Goal: Transaction & Acquisition: Book appointment/travel/reservation

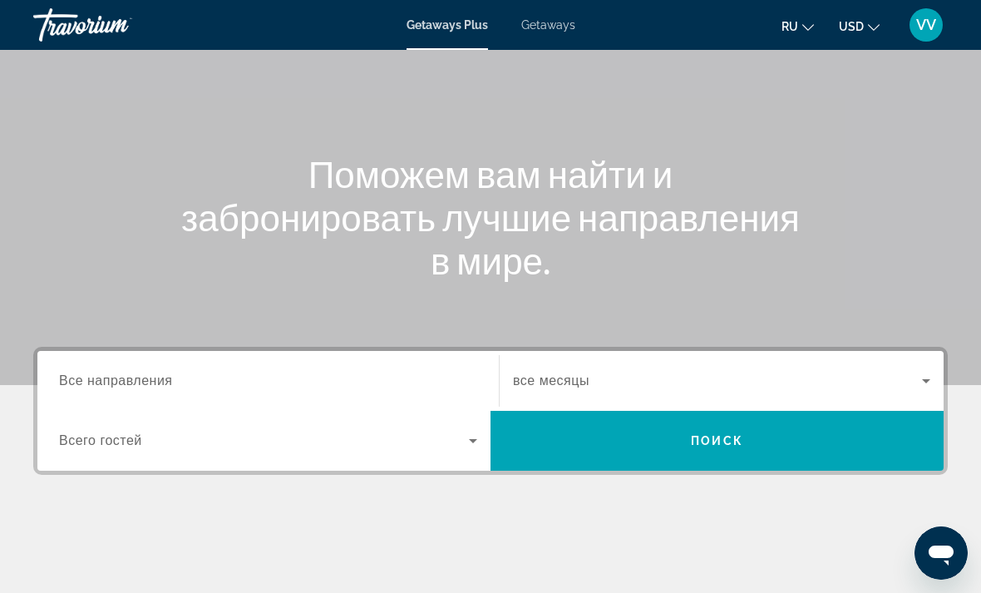
scroll to position [134, 0]
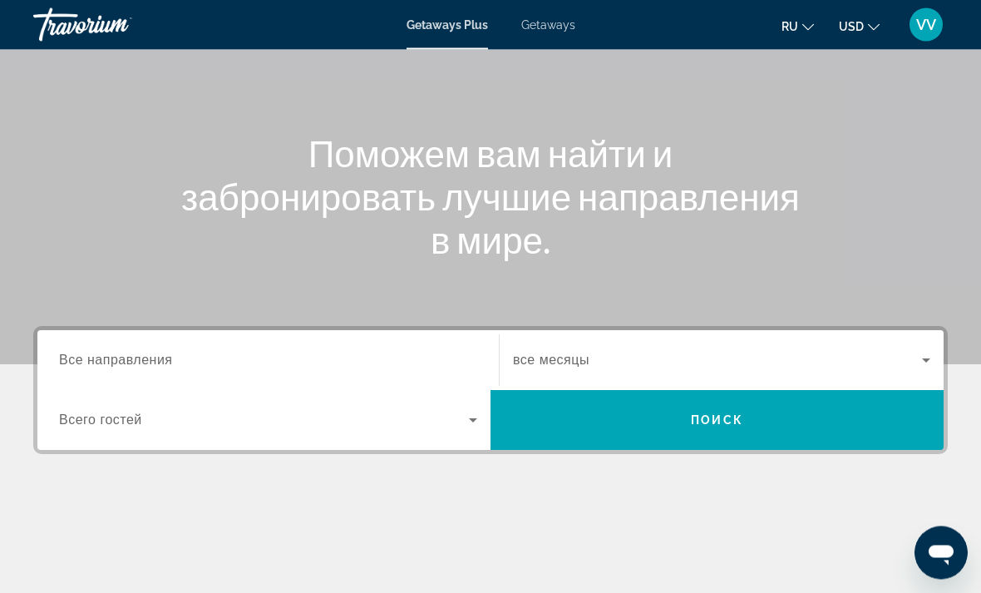
click at [104, 353] on span "Все направления" at bounding box center [116, 360] width 114 height 14
click at [104, 353] on input "Destination Все направления" at bounding box center [268, 362] width 418 height 20
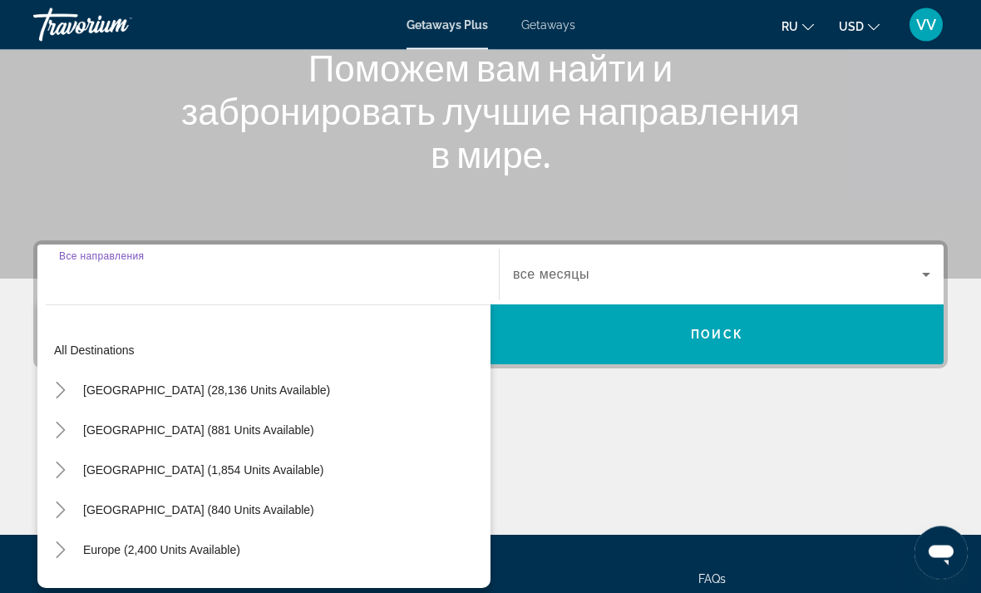
scroll to position [313, 0]
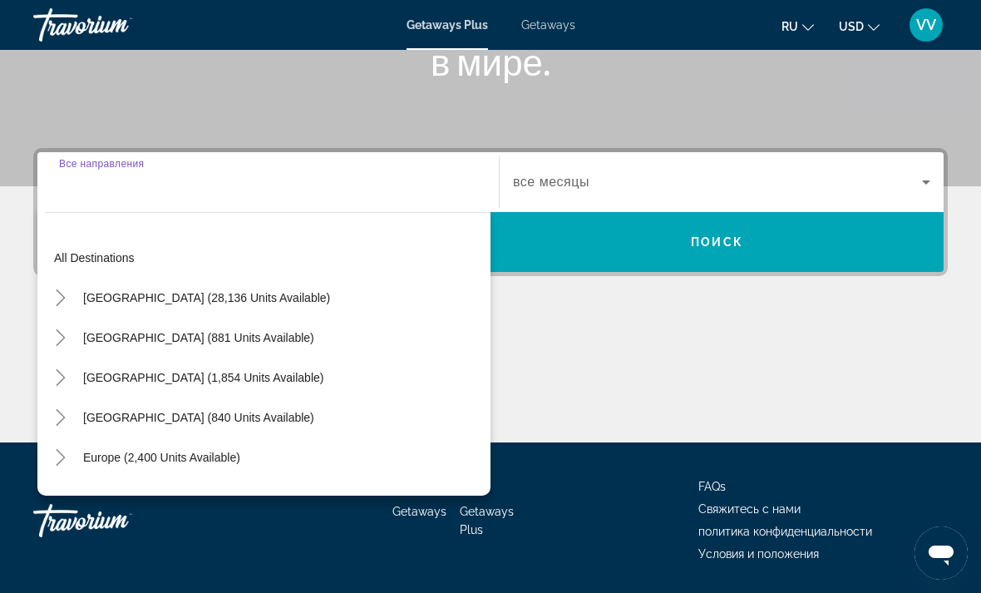
click at [47, 298] on mat-icon "Toggle United States (28,136 units available)" at bounding box center [60, 298] width 29 height 29
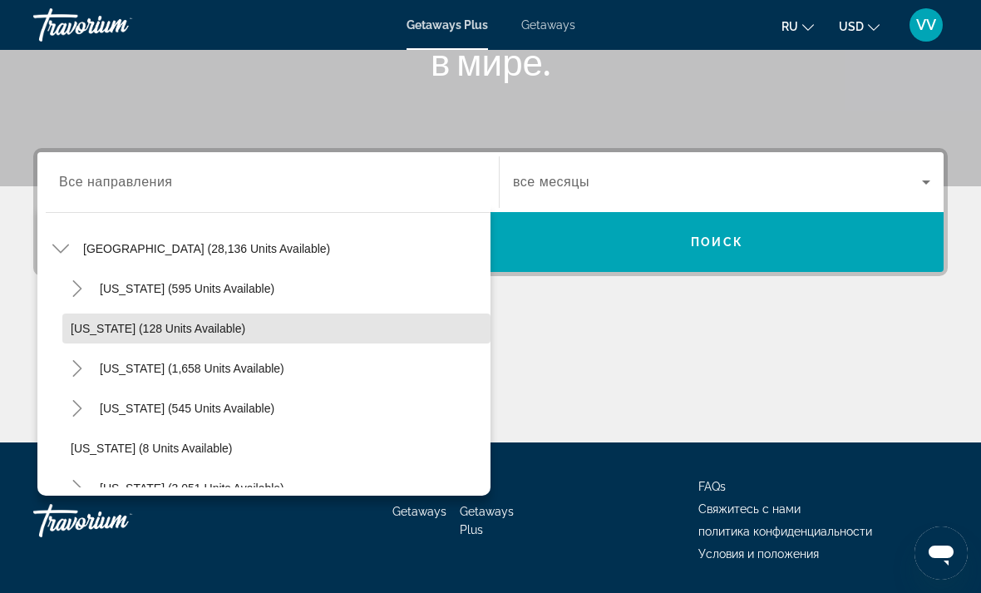
scroll to position [60, 0]
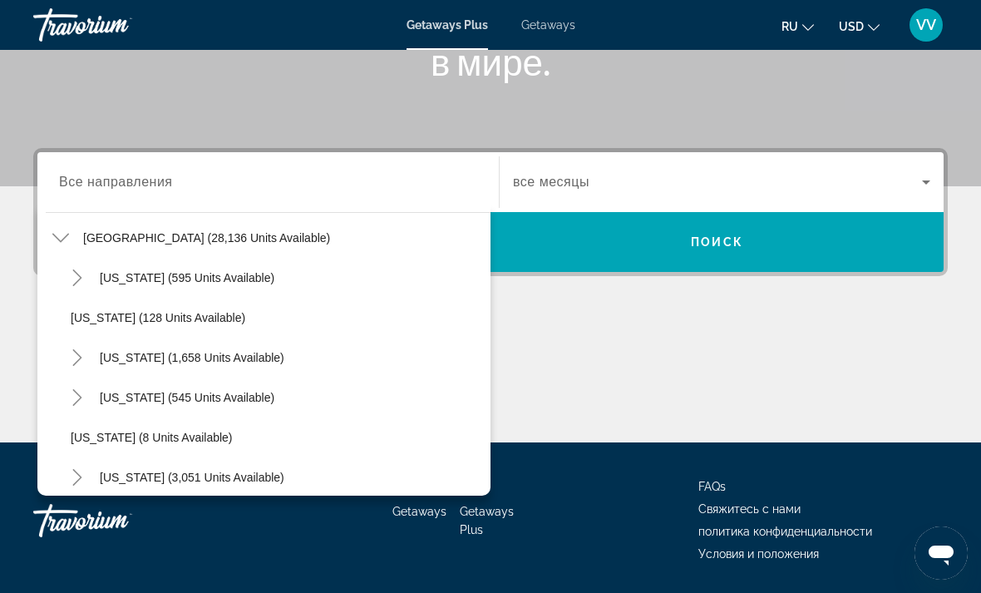
click at [64, 349] on mat-icon "Toggle California (1,658 units available)" at bounding box center [76, 357] width 29 height 29
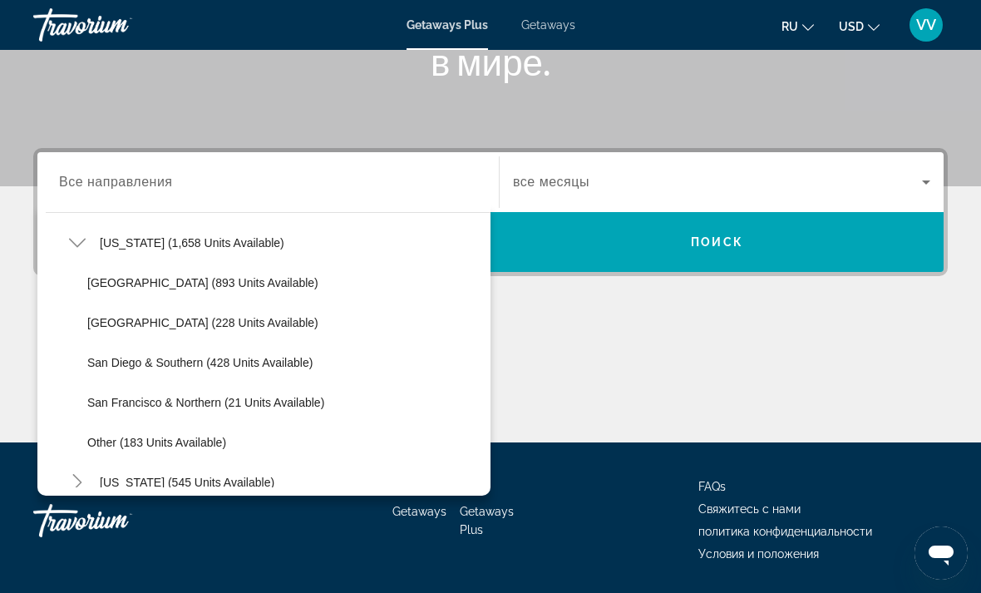
scroll to position [178, 0]
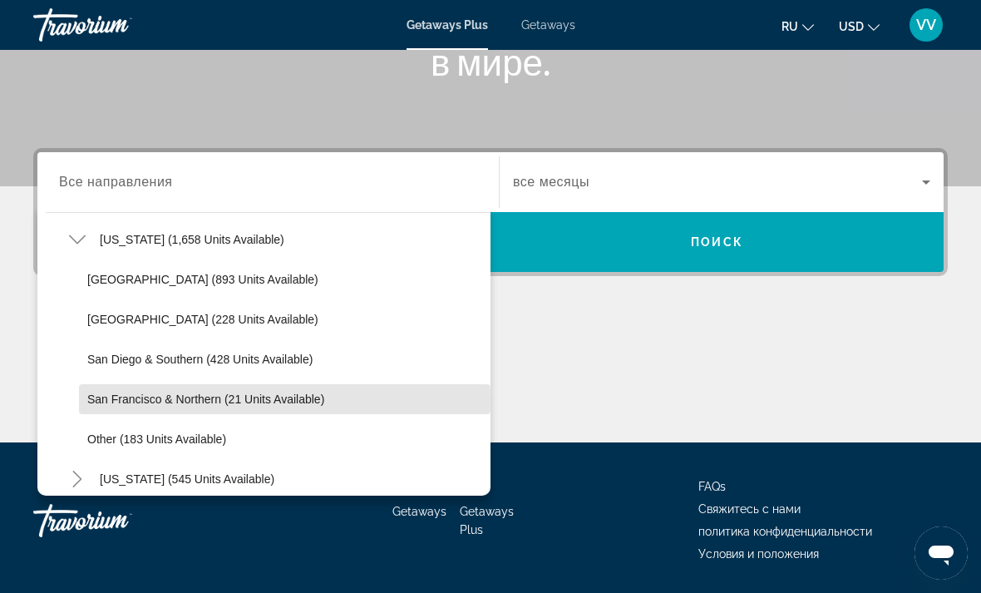
click at [88, 399] on span "San Francisco & Northern (21 units available)" at bounding box center [205, 398] width 237 height 13
type input "**********"
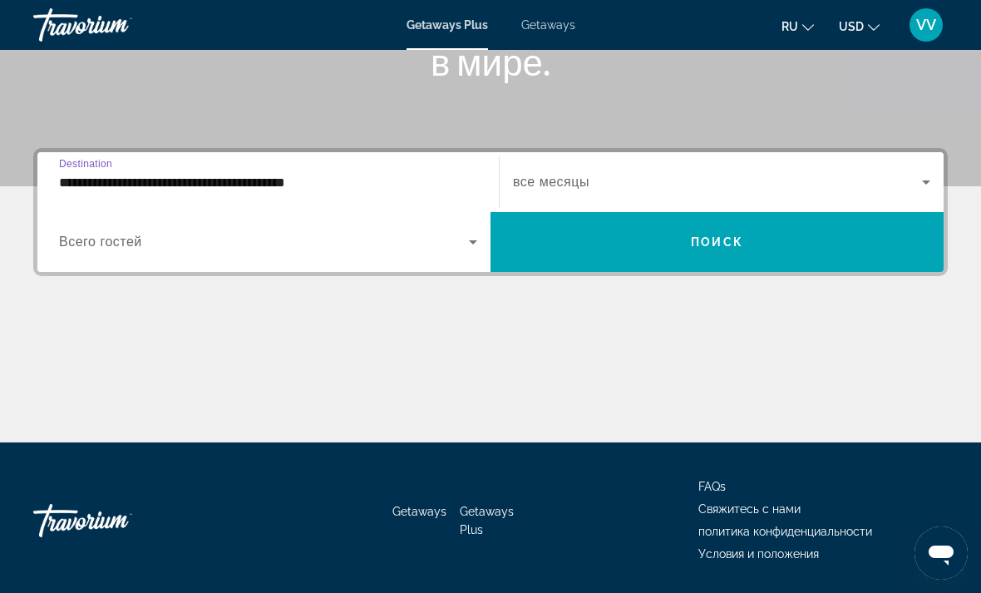
click at [930, 178] on icon "Search widget" at bounding box center [926, 182] width 20 height 20
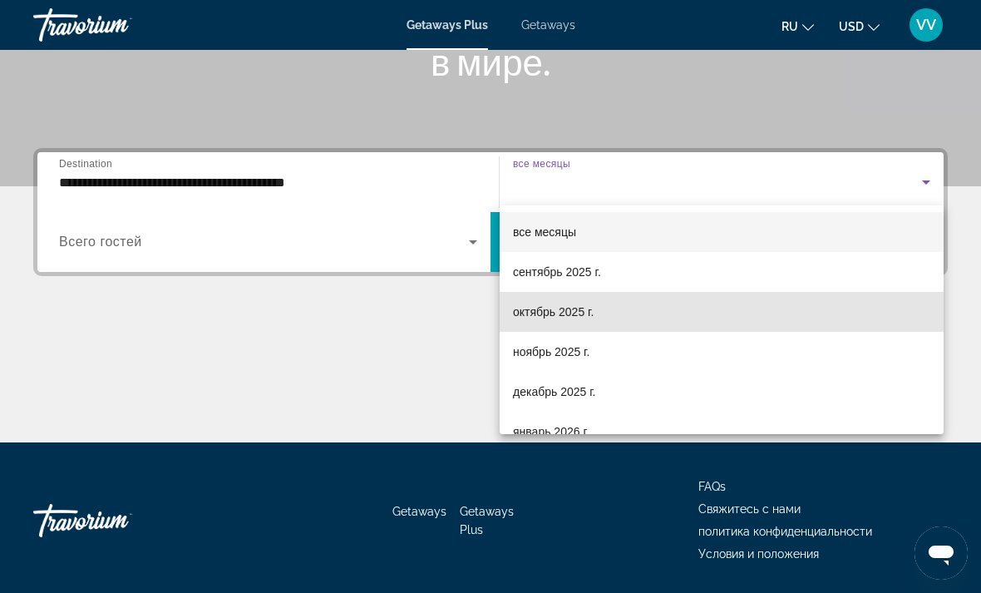
click at [582, 308] on span "октябрь 2025 г." at bounding box center [553, 312] width 81 height 20
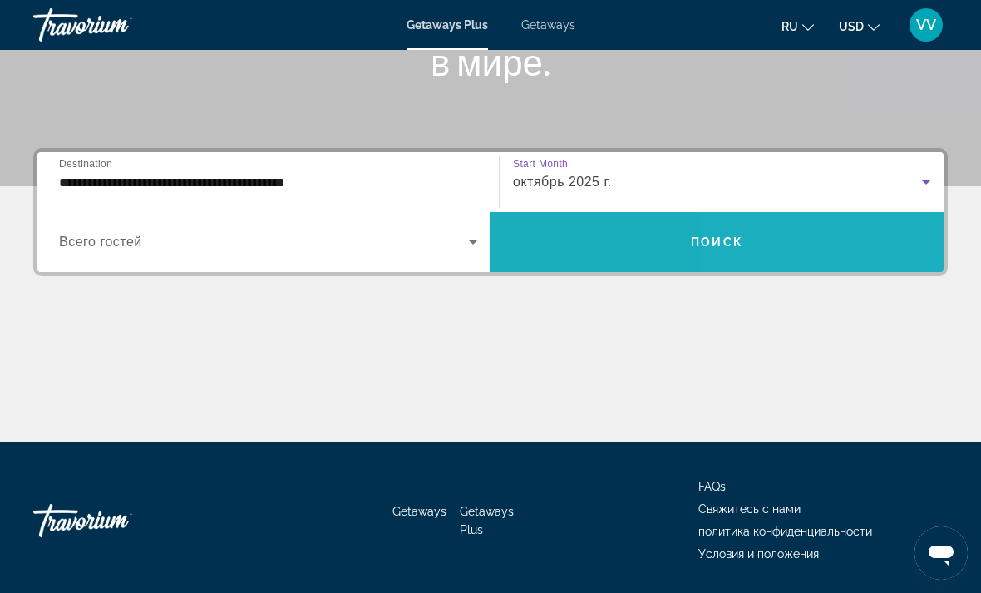
click at [826, 241] on span "Search widget" at bounding box center [717, 242] width 453 height 40
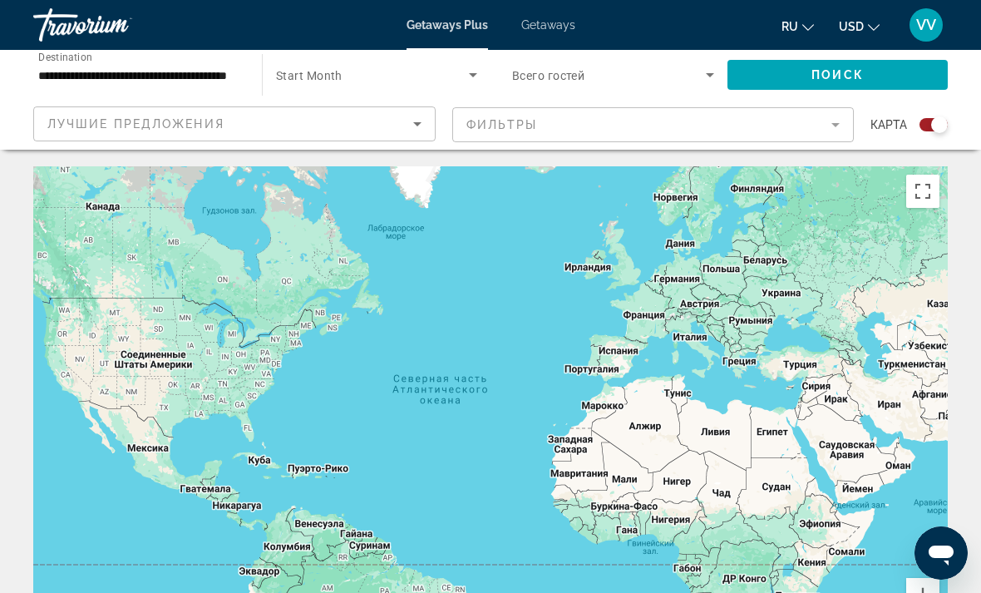
click at [564, 18] on span "Getaways" at bounding box center [548, 24] width 54 height 13
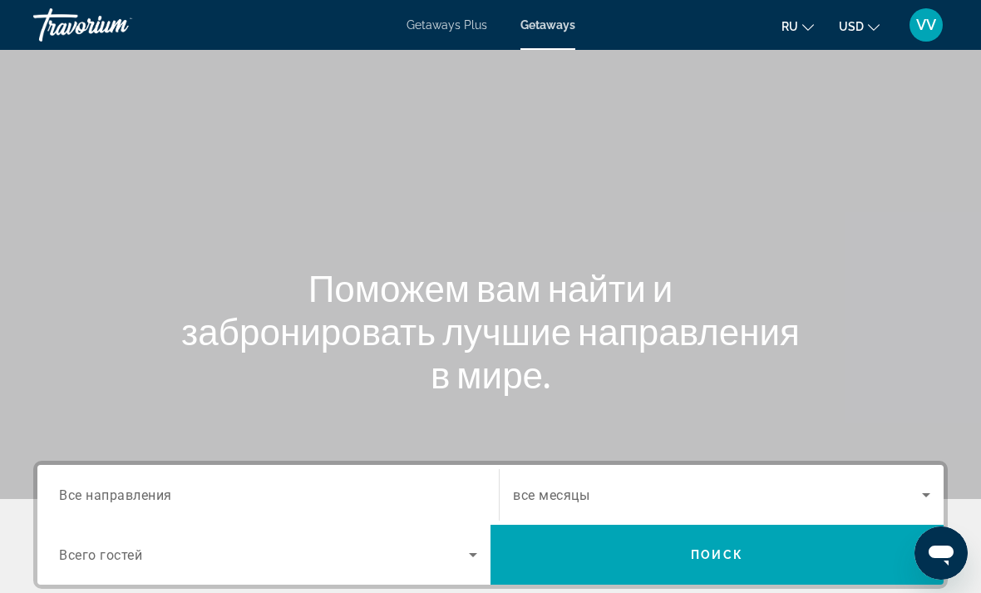
click at [94, 486] on input "Destination Все направления" at bounding box center [268, 496] width 418 height 20
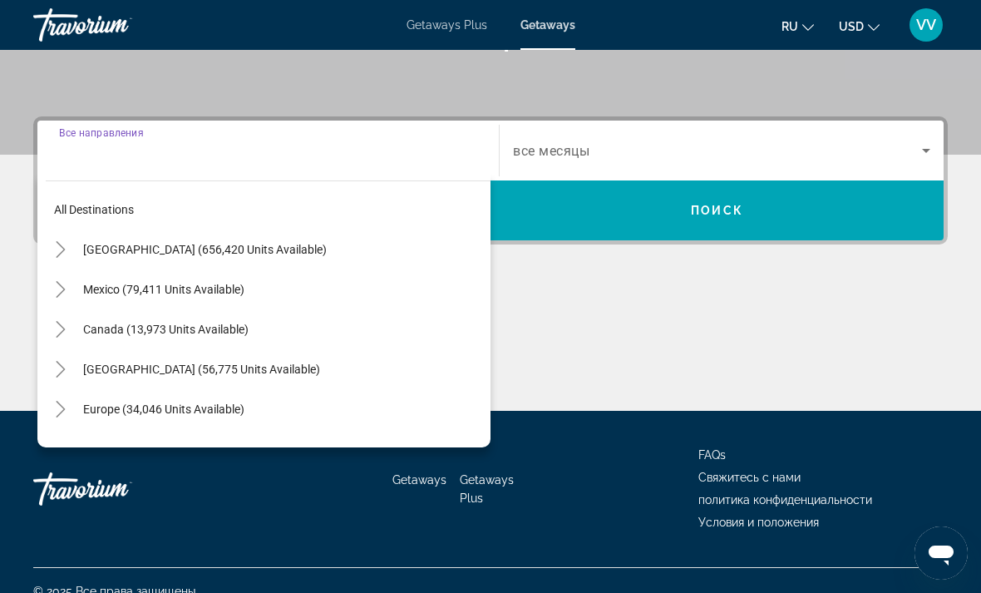
scroll to position [364, 0]
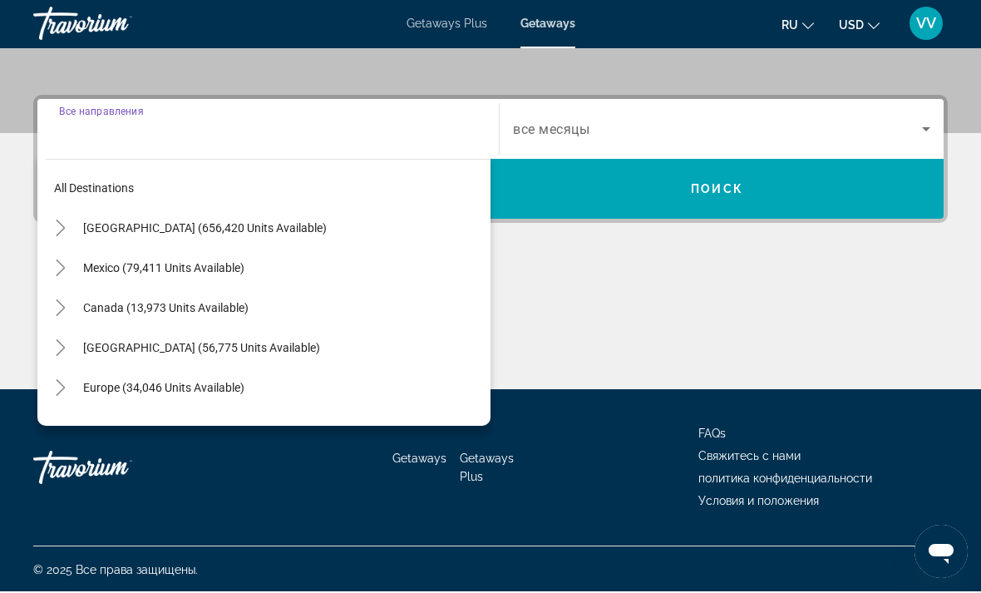
click at [41, 226] on div "All destinations [GEOGRAPHIC_DATA] (656,420 units available) [GEOGRAPHIC_DATA] …" at bounding box center [263, 289] width 453 height 275
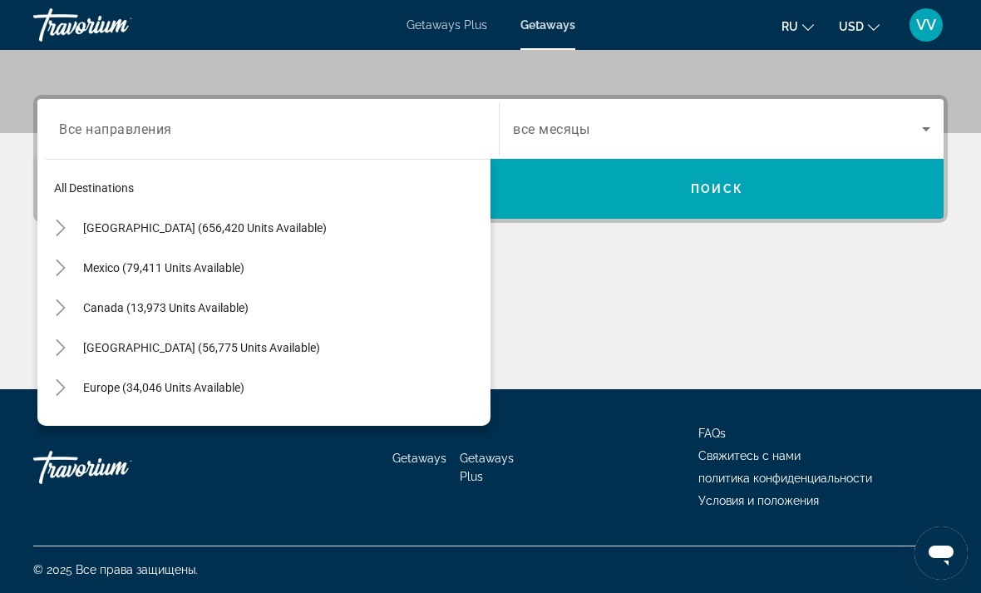
click at [59, 229] on icon "Toggle United States (656,420 units available)" at bounding box center [60, 227] width 17 height 17
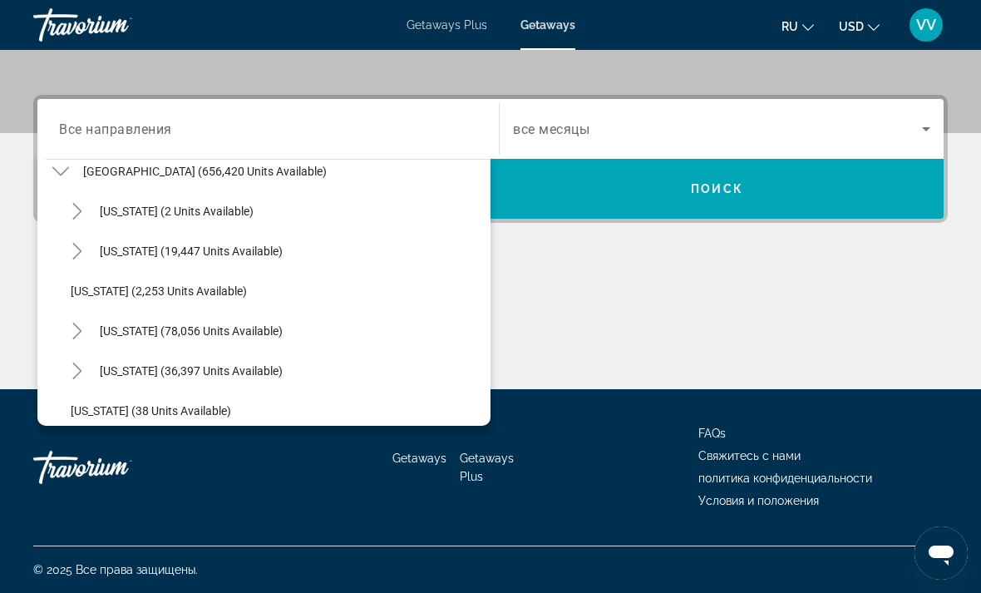
scroll to position [58, 0]
click at [67, 330] on mat-icon "Toggle California (78,056 units available)" at bounding box center [76, 329] width 29 height 29
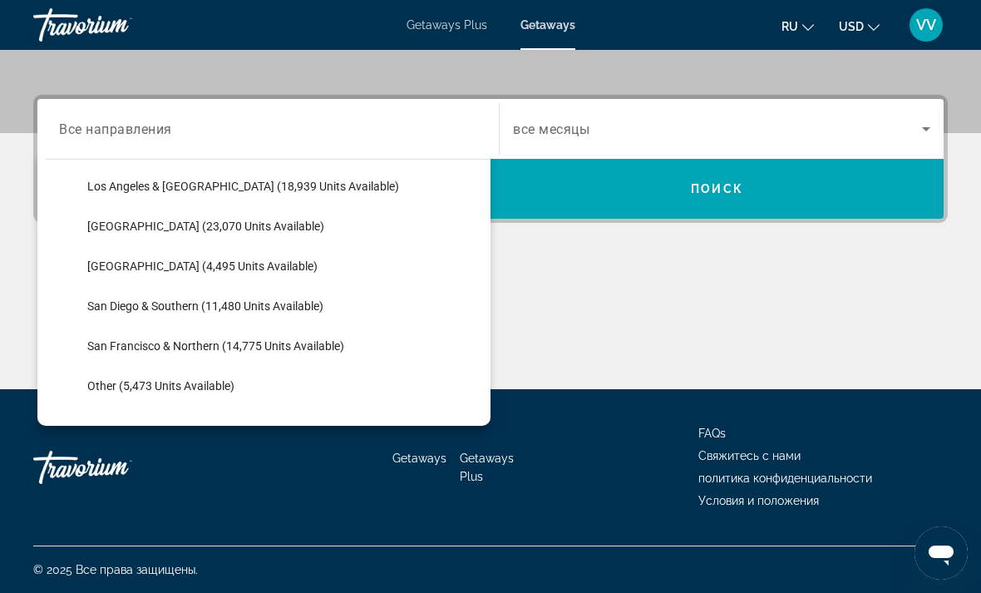
scroll to position [246, 0]
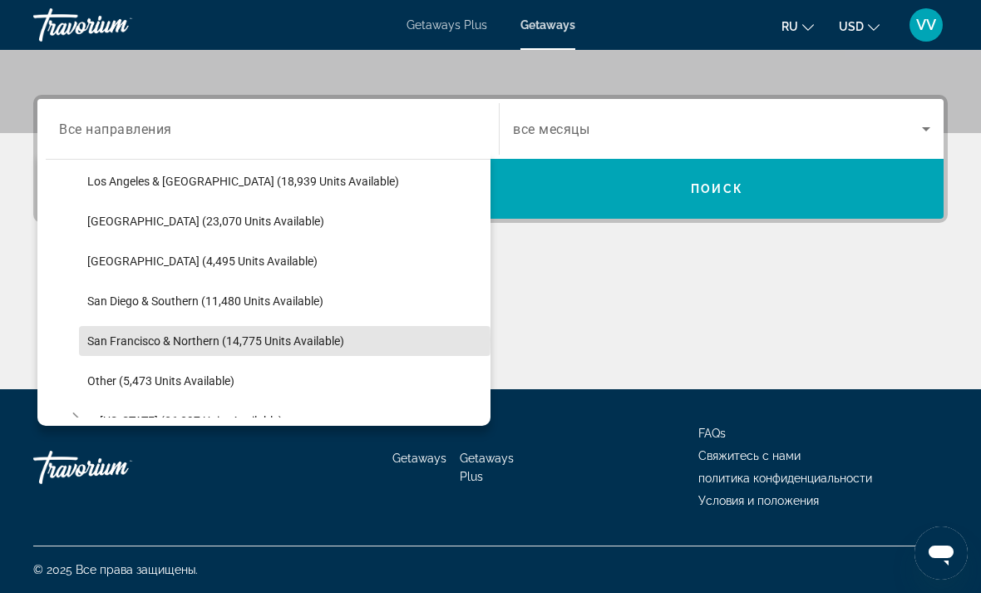
click at [98, 339] on span "San Francisco & Northern (14,775 units available)" at bounding box center [215, 340] width 257 height 13
type input "**********"
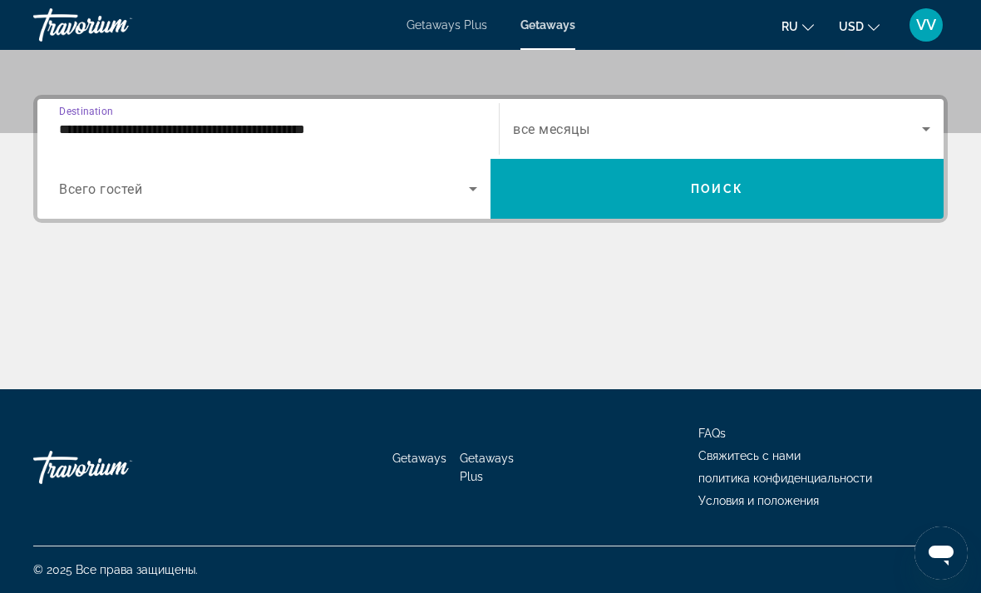
click at [914, 126] on span "Search widget" at bounding box center [717, 129] width 409 height 20
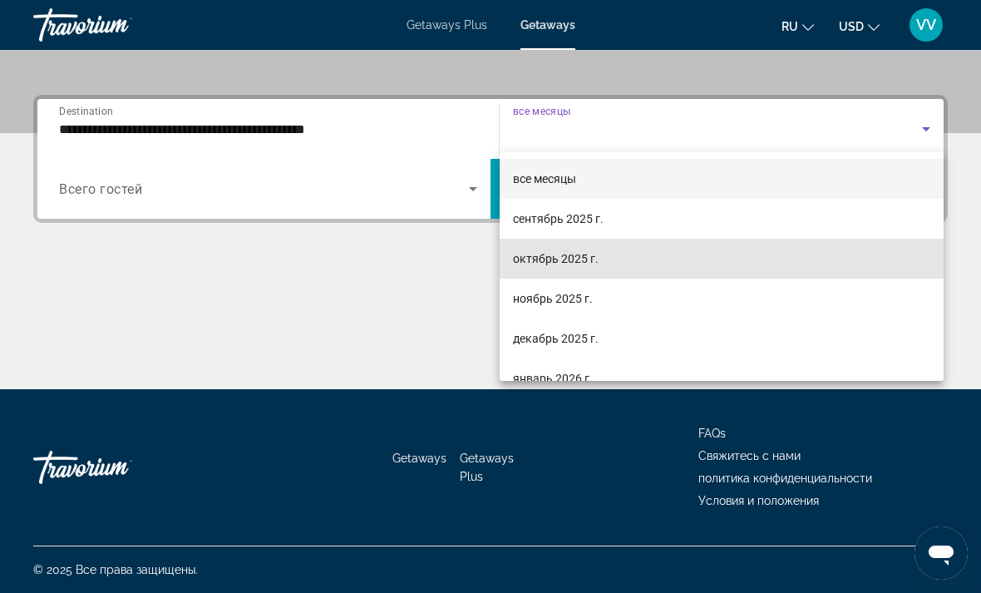
click at [591, 261] on span "октябрь 2025 г." at bounding box center [556, 259] width 86 height 20
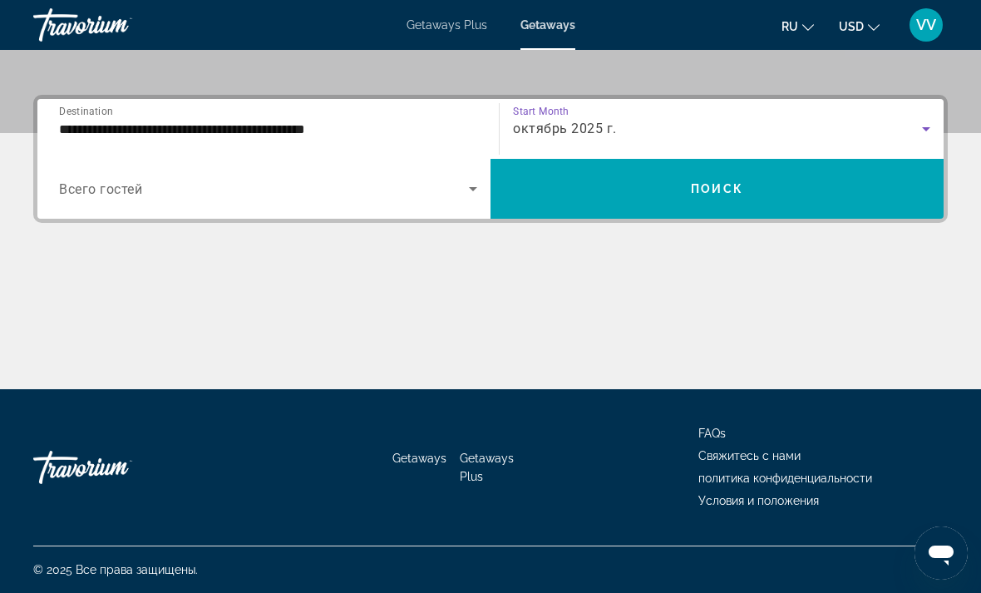
click at [811, 182] on span "Search widget" at bounding box center [717, 189] width 453 height 40
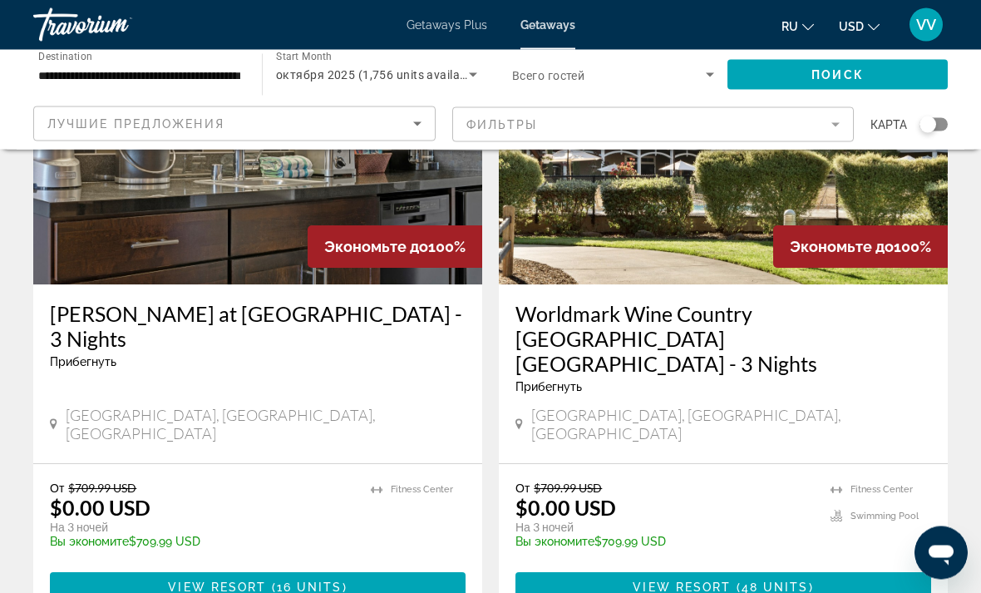
scroll to position [3240, 0]
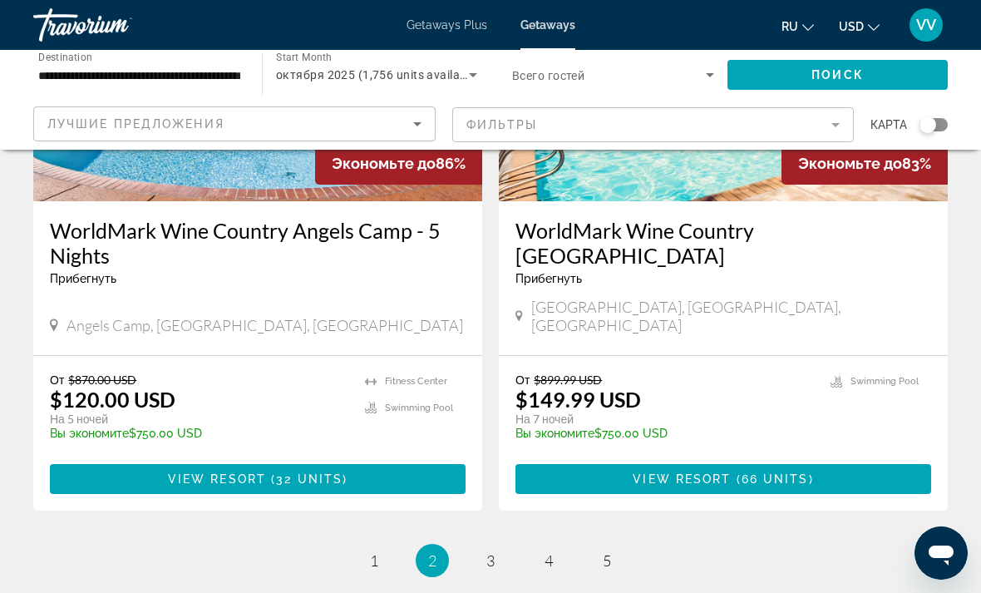
scroll to position [3318, 0]
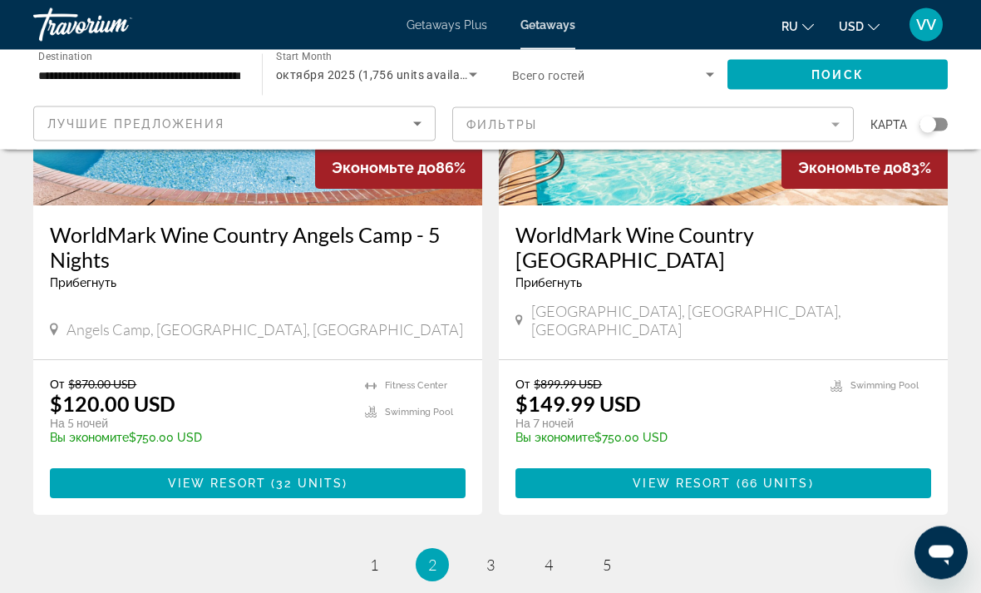
click at [506, 549] on ul "2 / 5 page 1 You're on page 2 page 3 page 4 page 5" at bounding box center [490, 565] width 915 height 33
click at [502, 551] on link "page 3" at bounding box center [490, 565] width 29 height 29
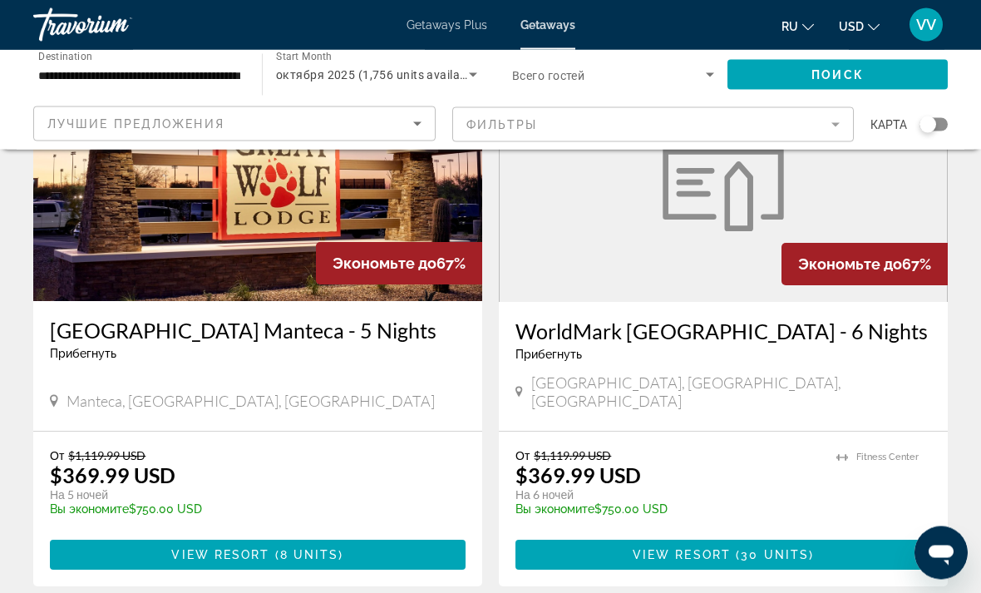
scroll to position [3165, 0]
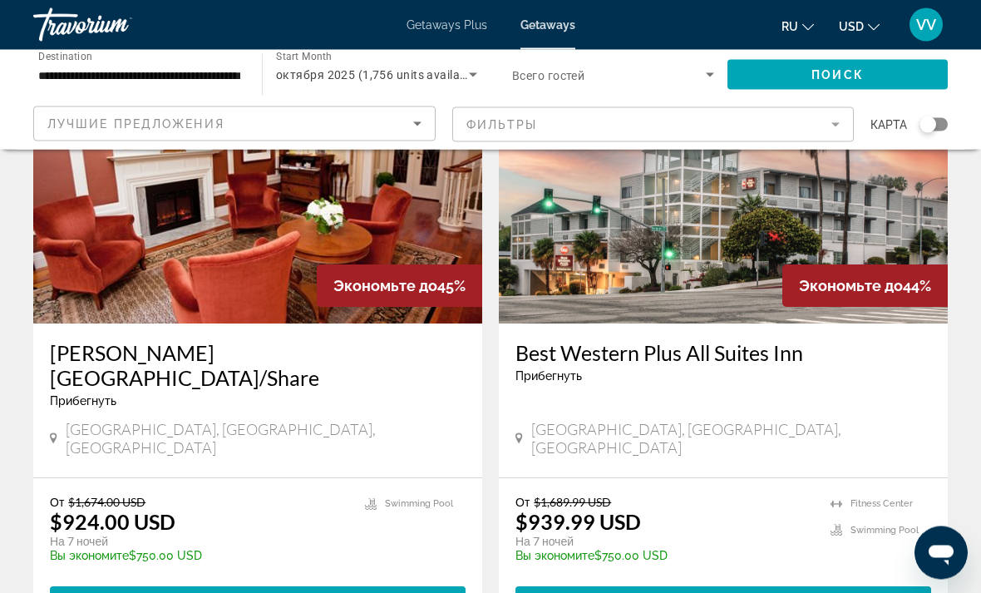
scroll to position [3139, 0]
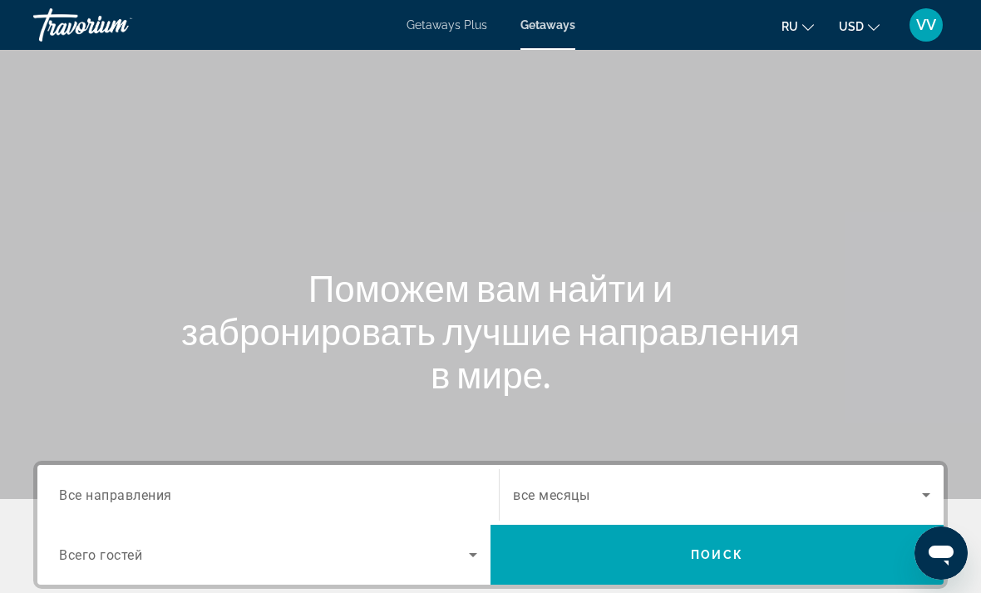
click at [926, 485] on icon "Search widget" at bounding box center [926, 495] width 20 height 20
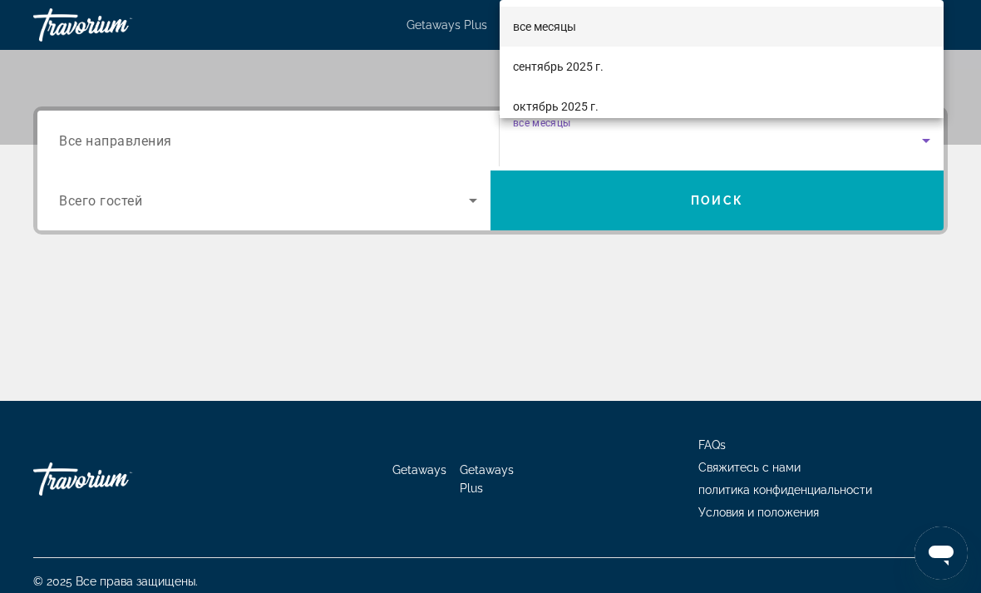
scroll to position [366, 0]
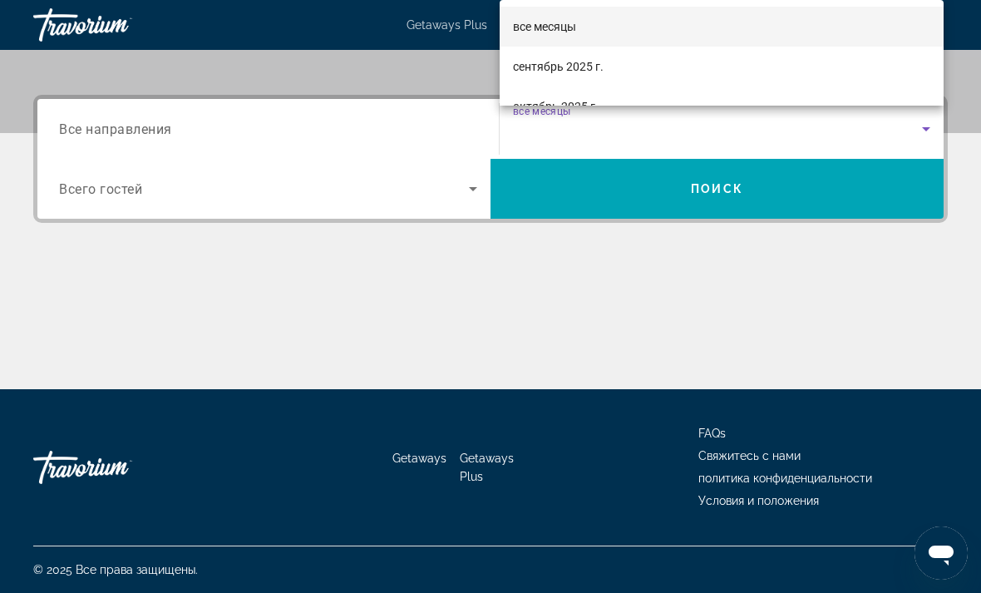
click at [836, 297] on div at bounding box center [490, 296] width 981 height 593
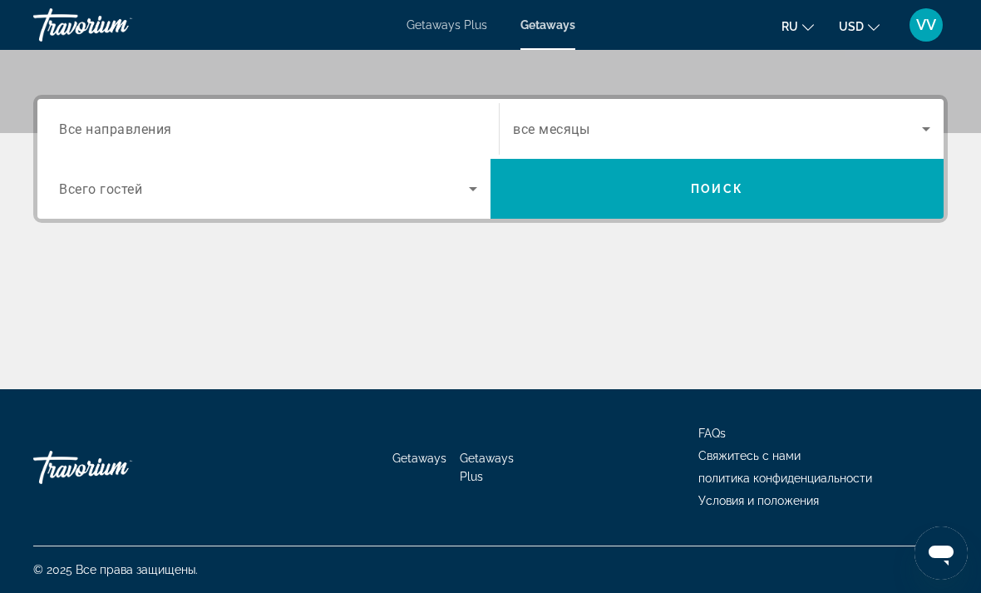
click at [913, 113] on div "Search widget" at bounding box center [721, 129] width 417 height 47
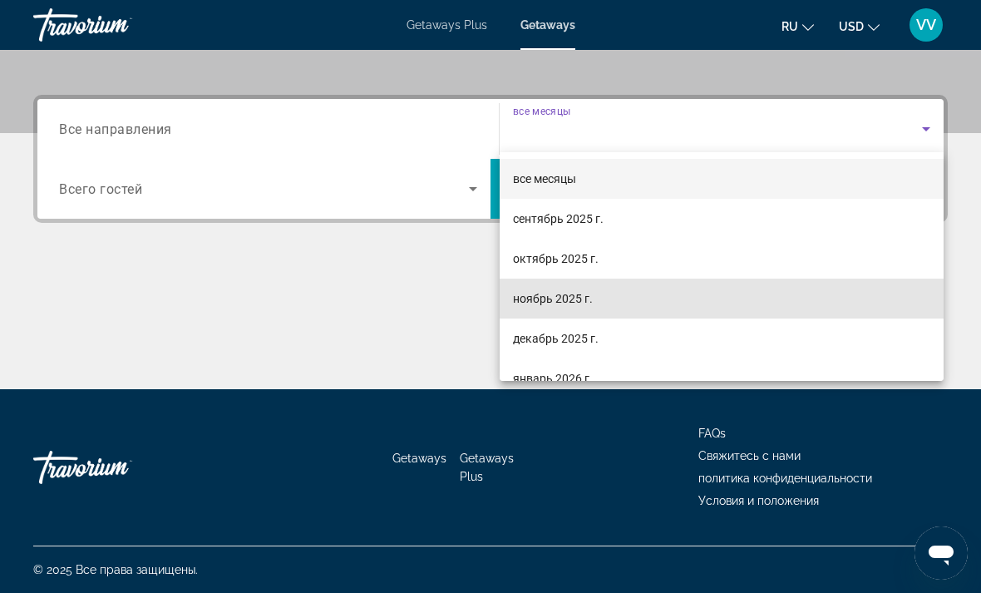
click at [569, 296] on span "ноябрь 2025 г." at bounding box center [553, 299] width 80 height 20
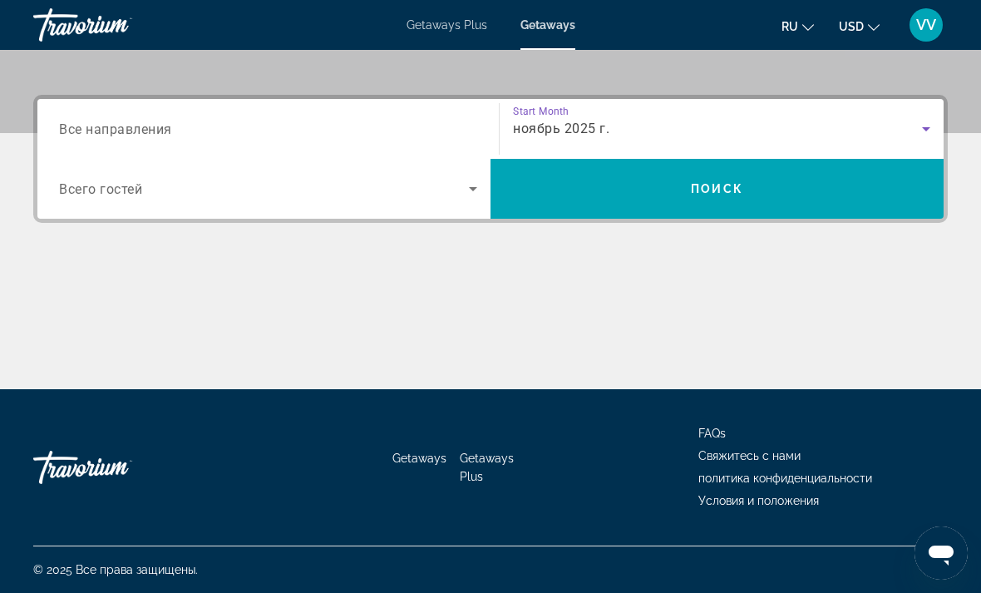
click at [934, 121] on icon "Search widget" at bounding box center [926, 129] width 20 height 20
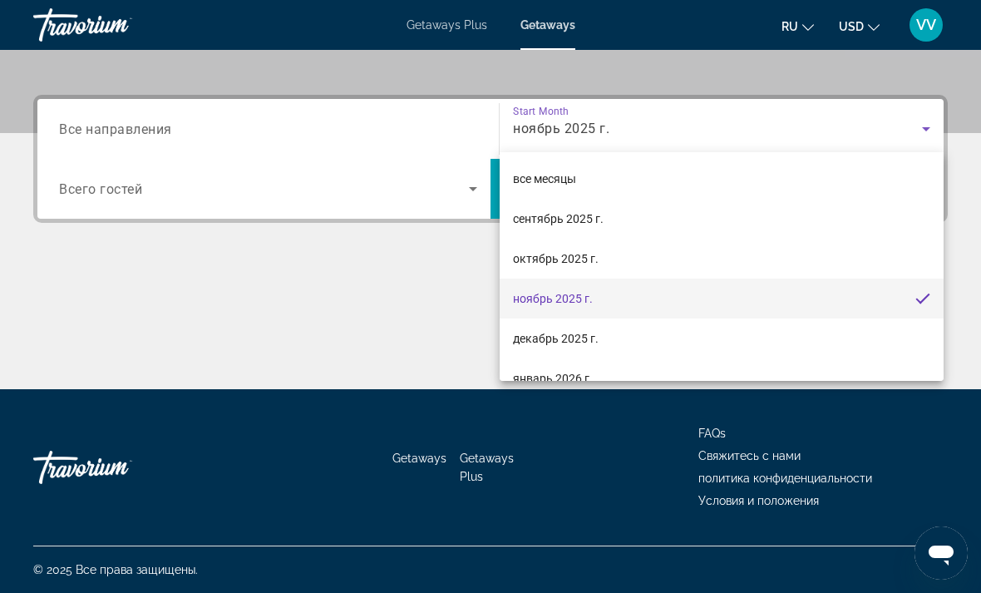
click at [160, 295] on div at bounding box center [490, 296] width 981 height 593
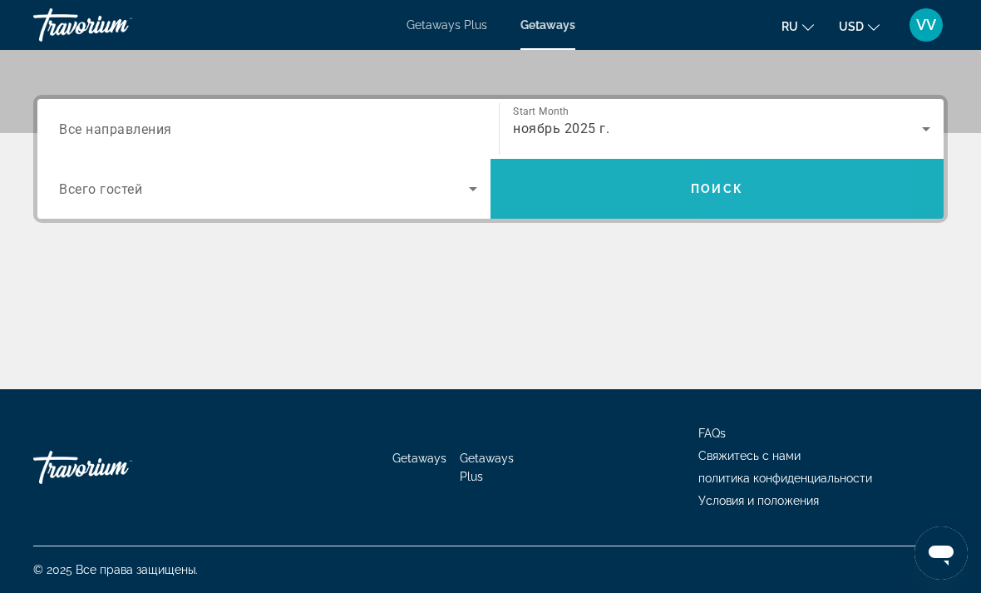
click at [811, 193] on span "Search widget" at bounding box center [717, 189] width 453 height 40
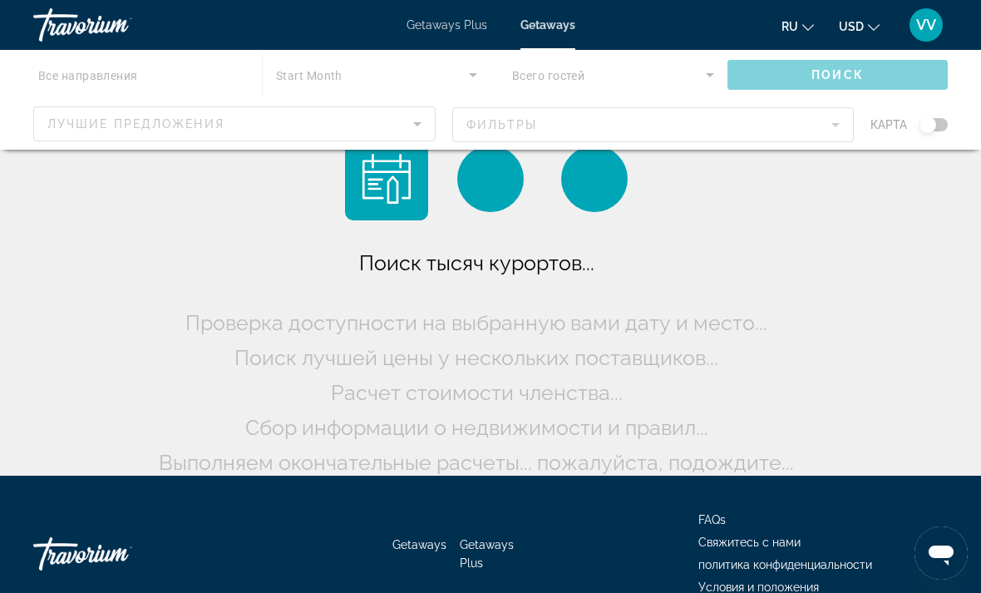
scroll to position [86, 0]
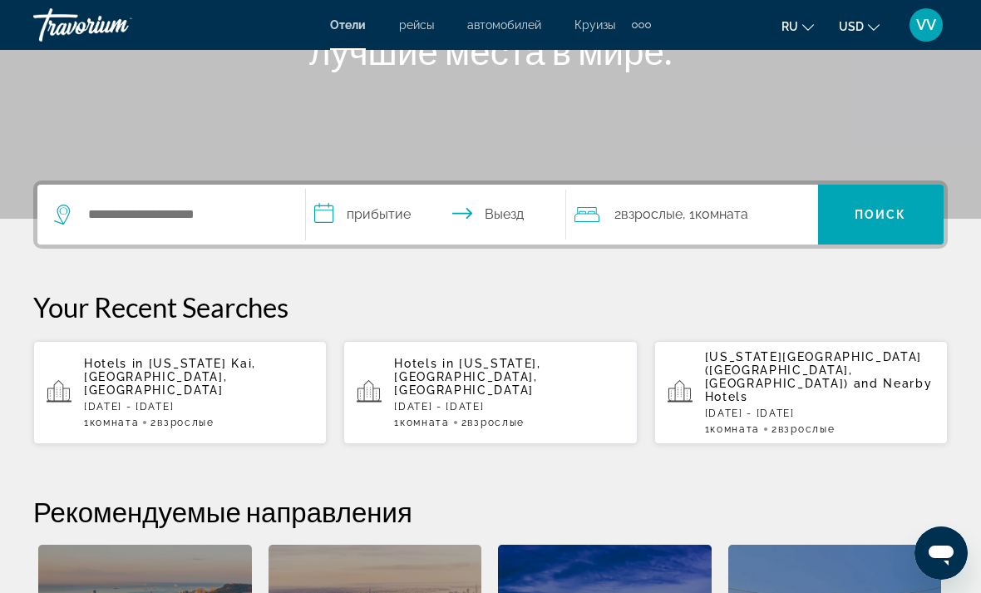
scroll to position [279, 0]
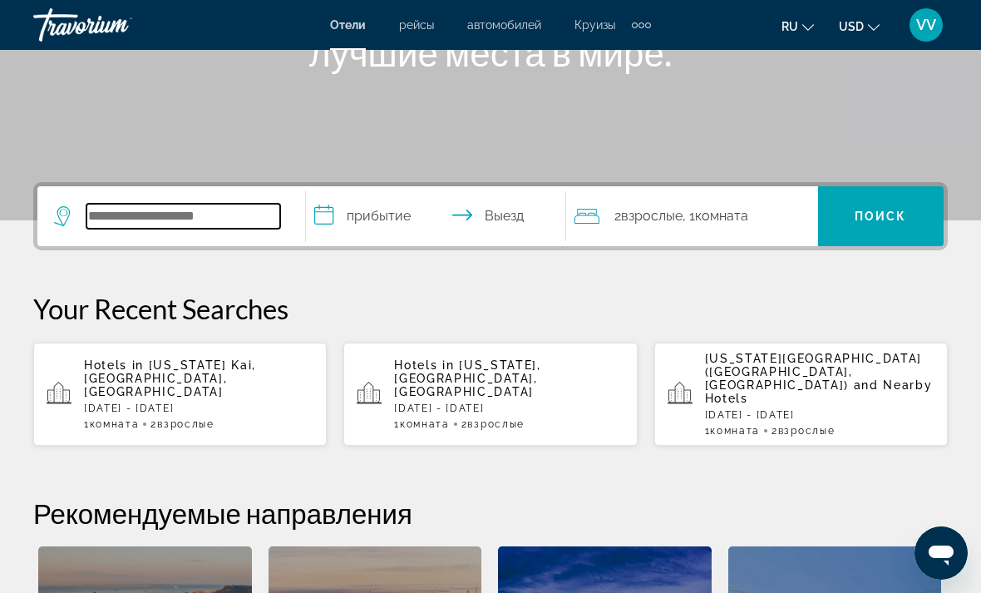
click at [92, 210] on input "Search widget" at bounding box center [183, 216] width 194 height 25
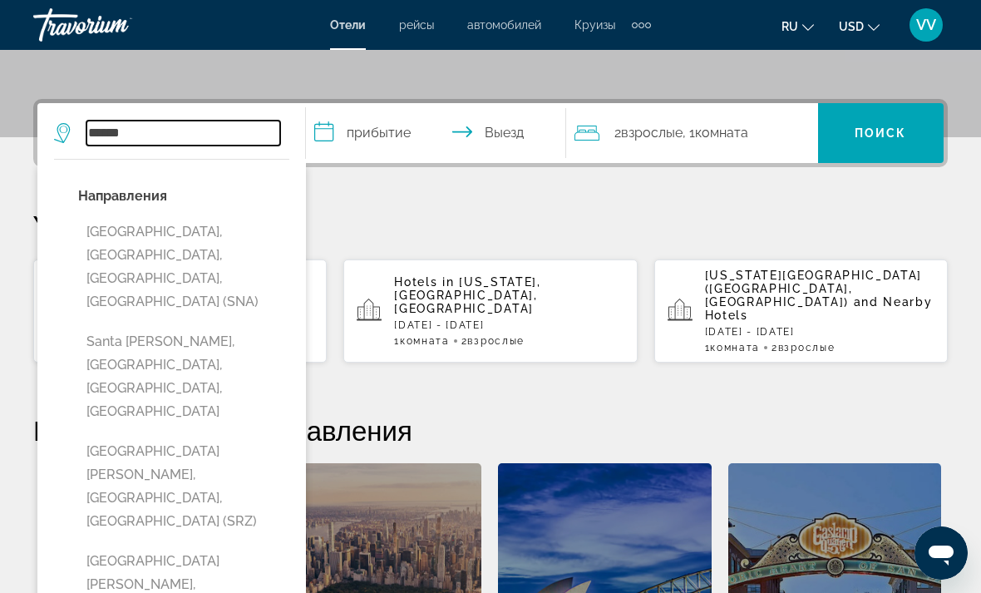
scroll to position [360, 0]
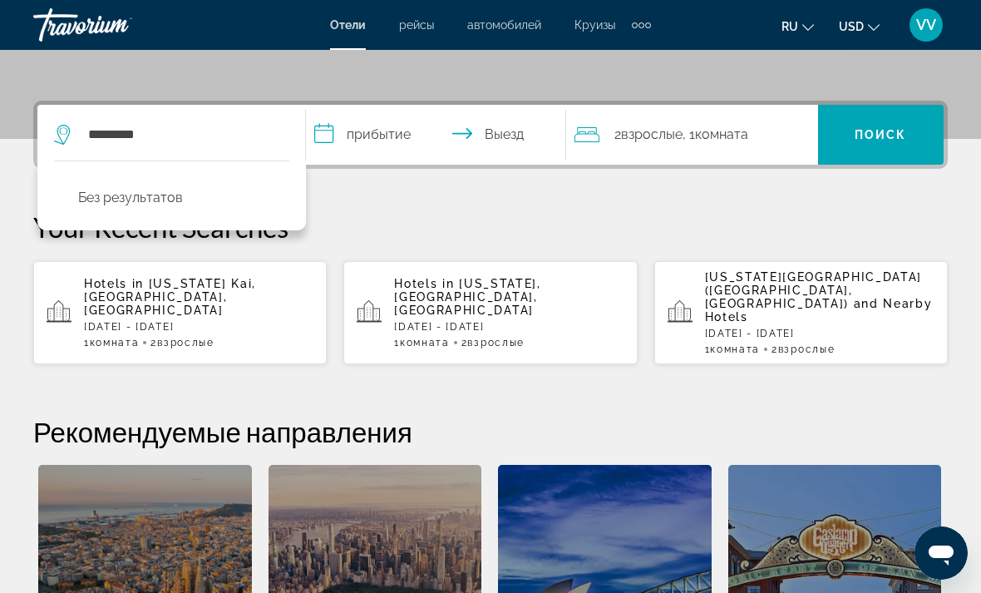
click at [703, 196] on div "**********" at bounding box center [490, 426] width 981 height 651
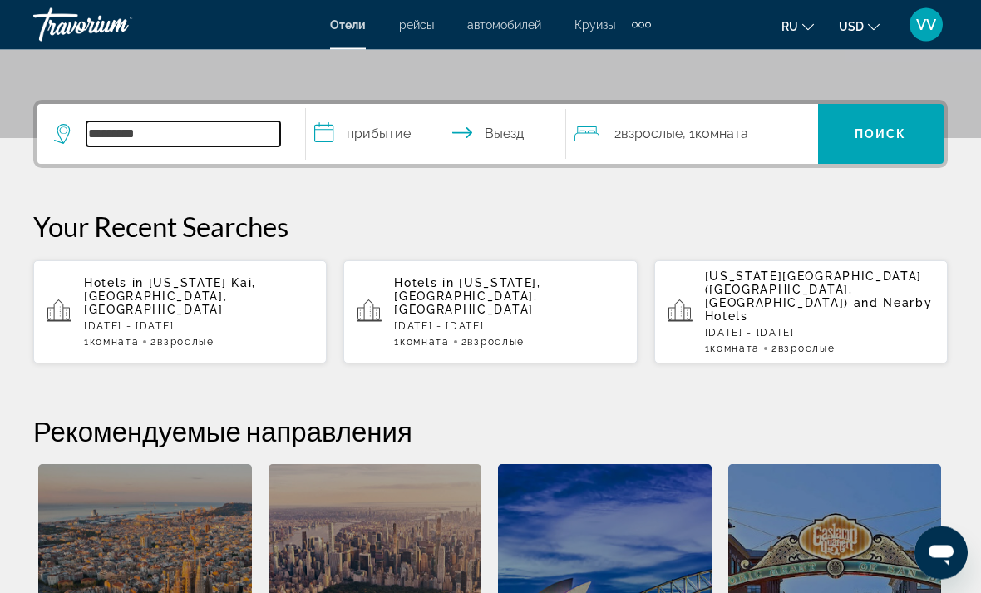
click at [153, 133] on input "*********" at bounding box center [183, 134] width 194 height 25
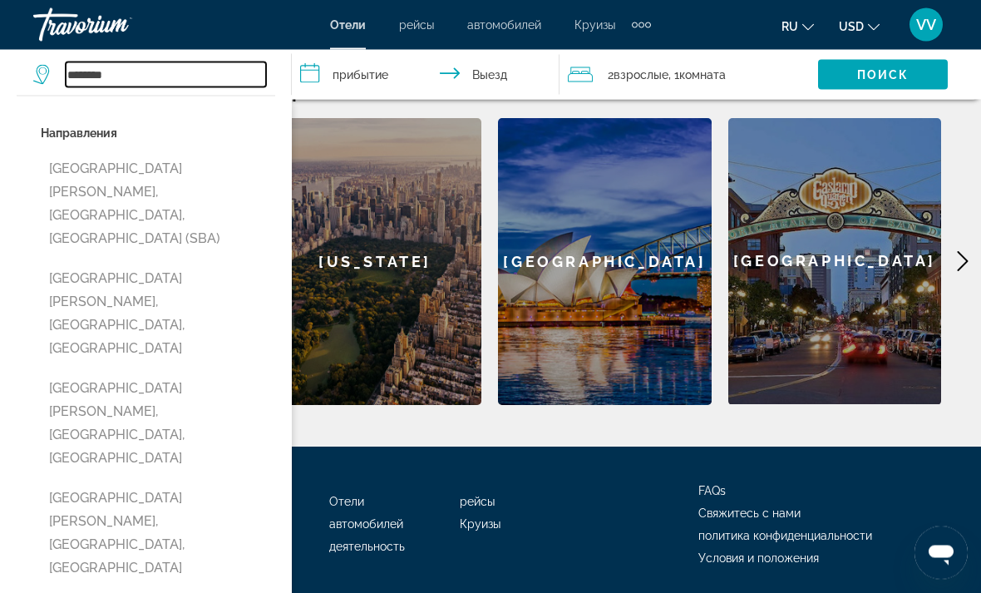
scroll to position [703, 0]
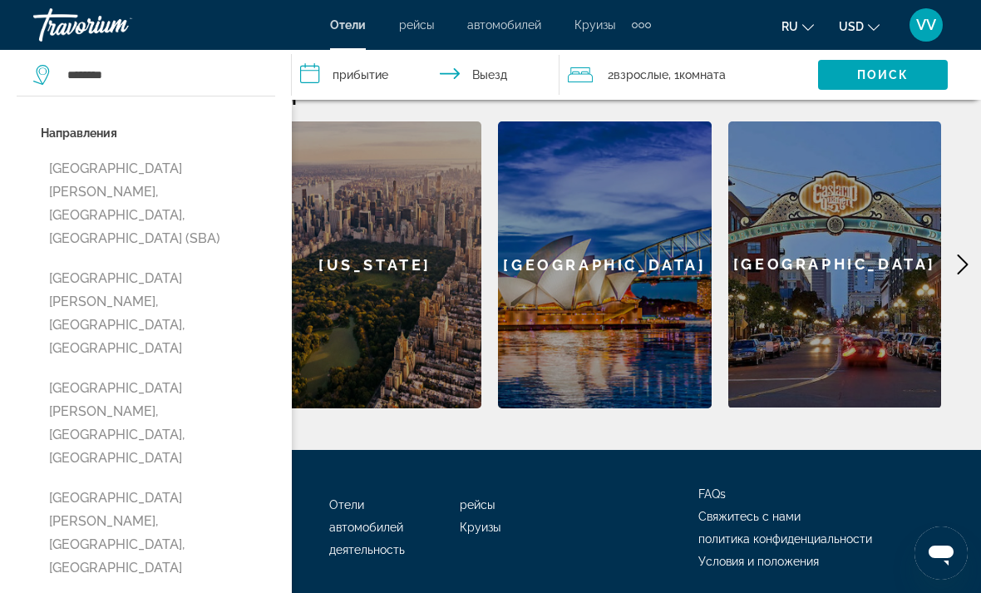
click at [65, 175] on button "Santa Barbara, CA, United States (SBA)" at bounding box center [158, 203] width 234 height 101
type input "**********"
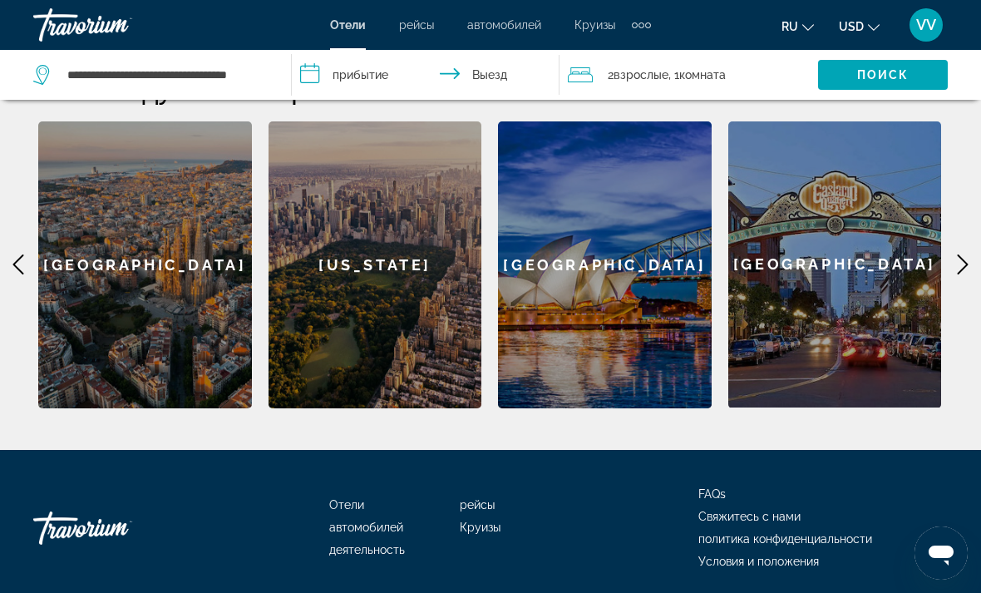
click at [372, 67] on input "**********" at bounding box center [429, 77] width 274 height 55
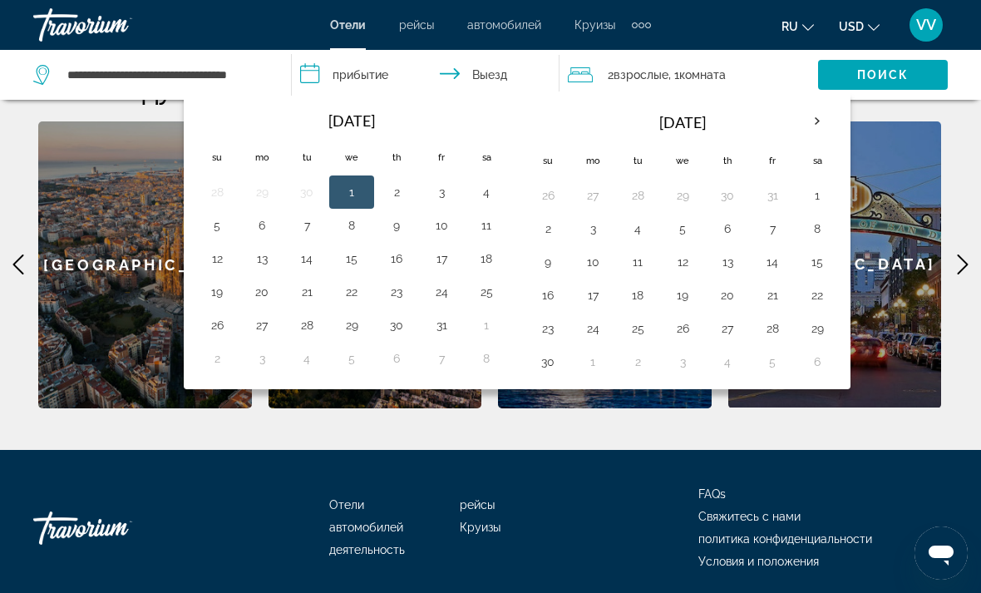
scroll to position [683, 0]
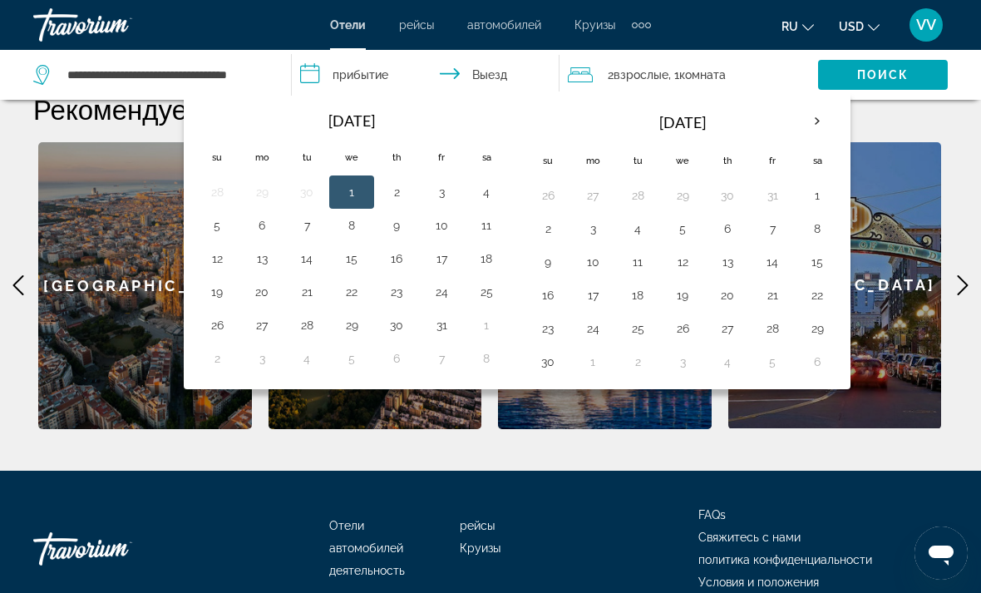
click at [498, 252] on button "18" at bounding box center [486, 258] width 27 height 23
click at [215, 287] on button "19" at bounding box center [217, 291] width 27 height 23
type input "**********"
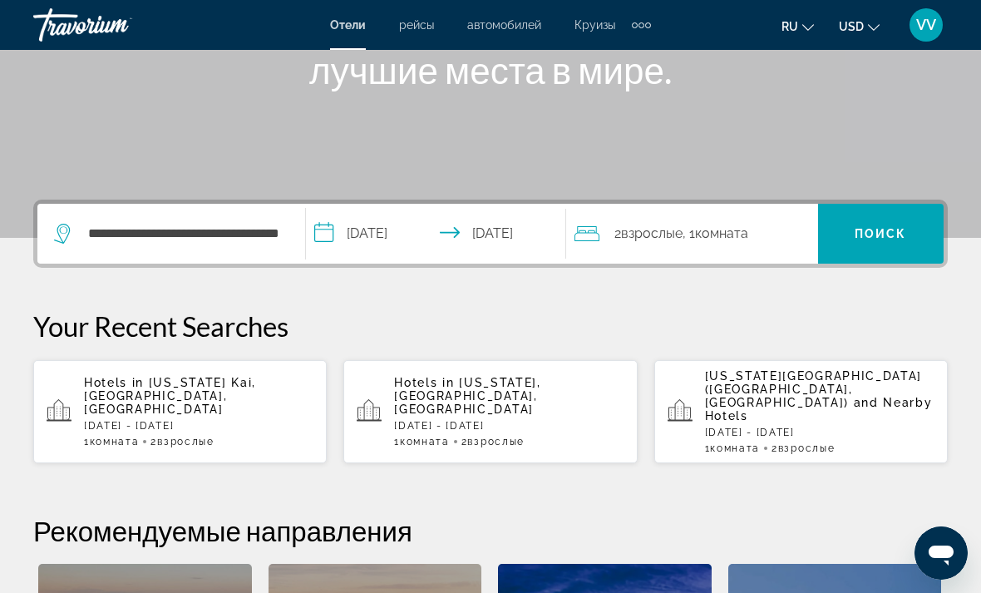
scroll to position [254, 0]
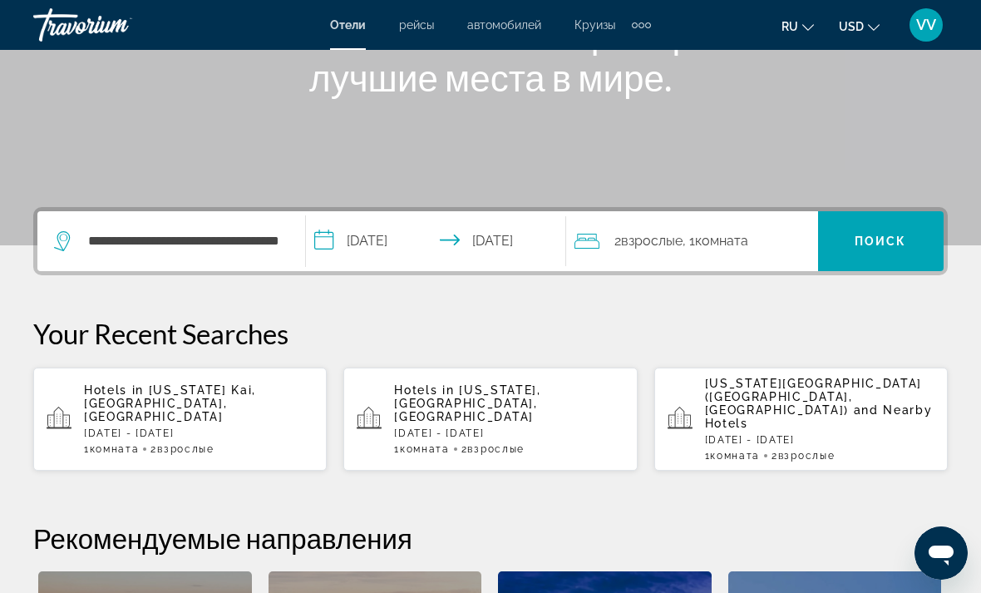
click at [335, 243] on input "**********" at bounding box center [439, 243] width 267 height 65
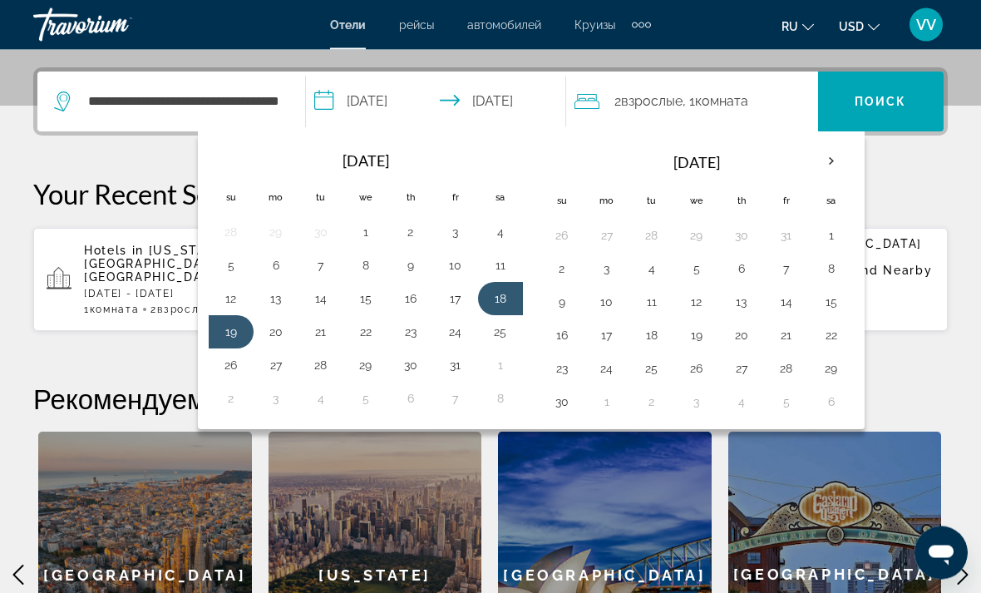
scroll to position [407, 0]
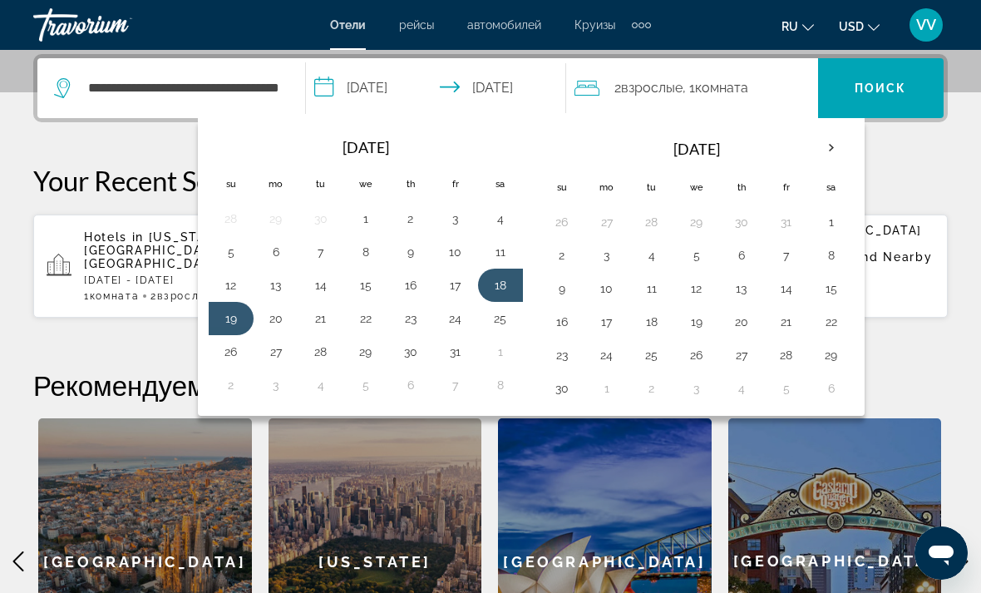
click at [940, 179] on p "Your Recent Searches" at bounding box center [490, 180] width 915 height 33
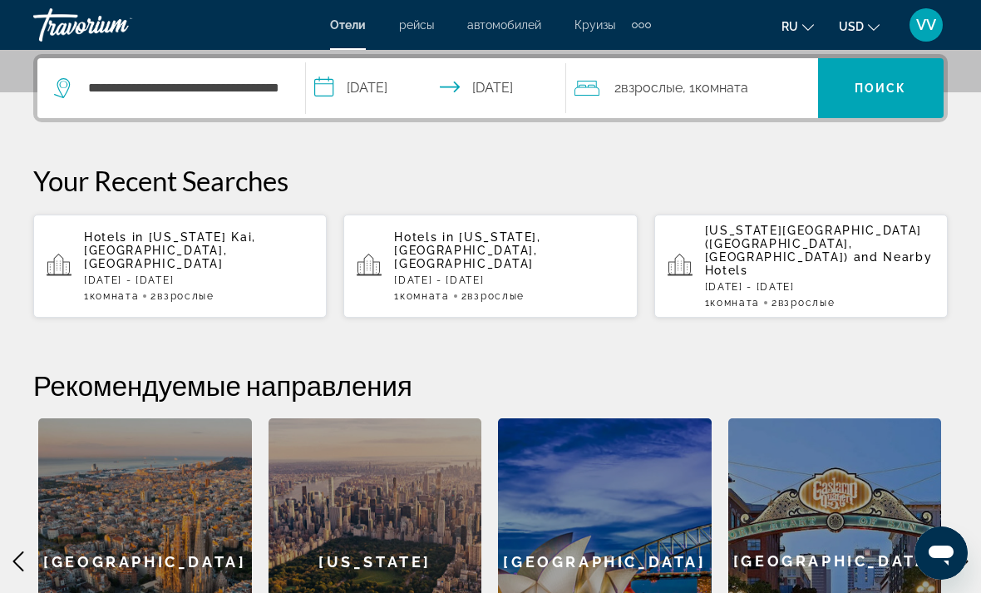
click at [905, 86] on span "Поиск" at bounding box center [881, 87] width 52 height 13
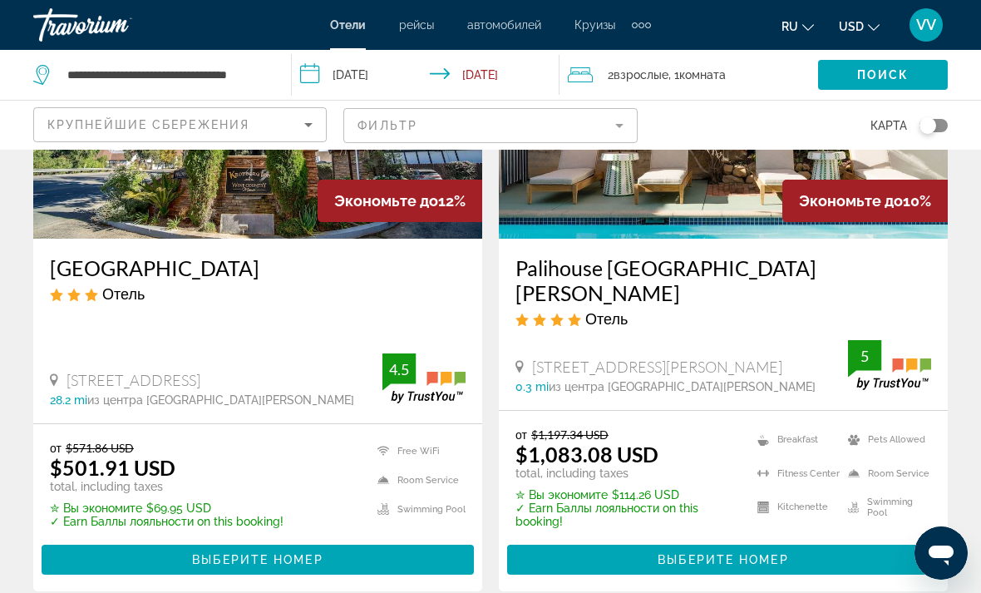
scroll to position [2771, 0]
